Goal: Check status: Check status

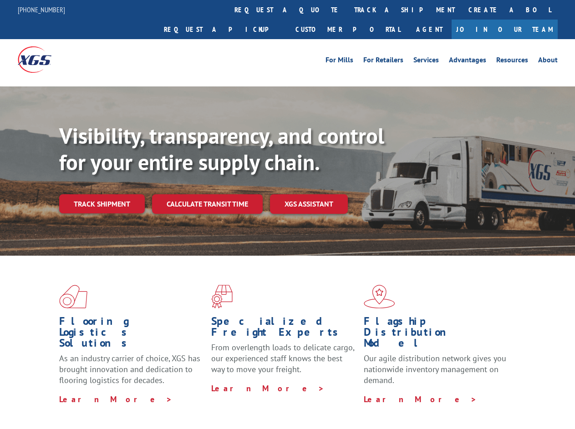
click at [287, 215] on div "Visibility, transparency, and control for your entire supply chain. Track shipm…" at bounding box center [317, 186] width 516 height 127
click at [347, 10] on link "track a shipment" at bounding box center [404, 10] width 114 height 20
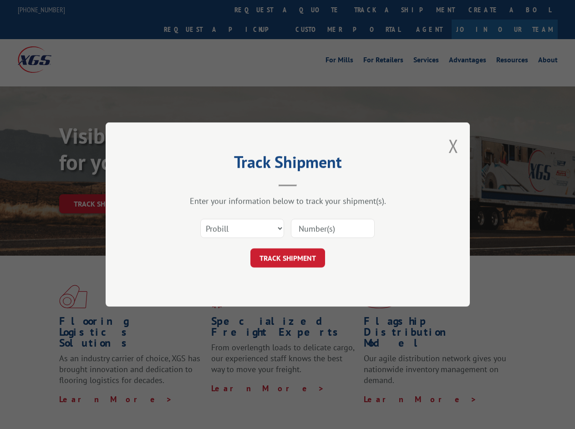
click at [318, 10] on div "Track Shipment Enter your information below to track your shipment(s). Select c…" at bounding box center [287, 214] width 575 height 429
click at [375, 10] on div "Track Shipment Enter your information below to track your shipment(s). Select c…" at bounding box center [287, 214] width 575 height 429
click at [102, 184] on div "Track Shipment Enter your information below to track your shipment(s). Select c…" at bounding box center [287, 214] width 575 height 429
click at [207, 184] on header "Track Shipment" at bounding box center [287, 171] width 273 height 31
click at [309, 184] on header "Track Shipment" at bounding box center [287, 171] width 273 height 31
